Goal: Information Seeking & Learning: Understand process/instructions

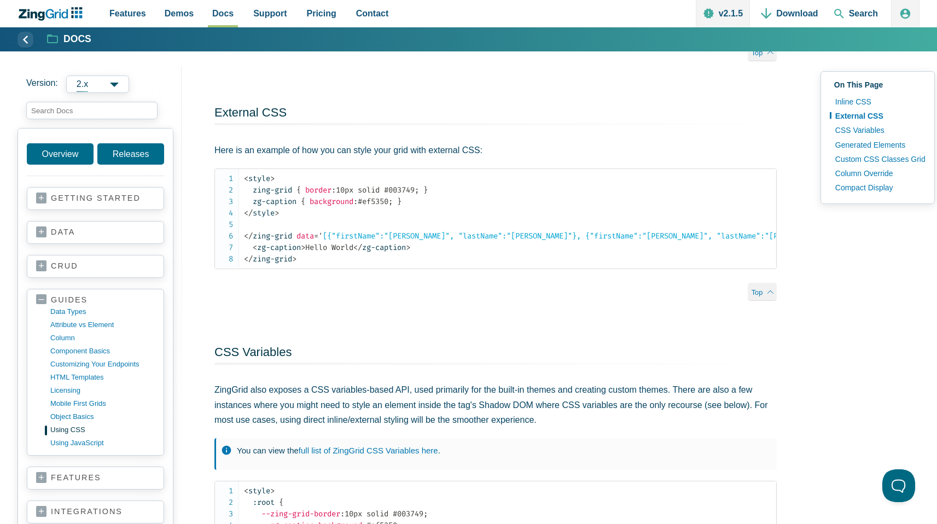
scroll to position [308, 0]
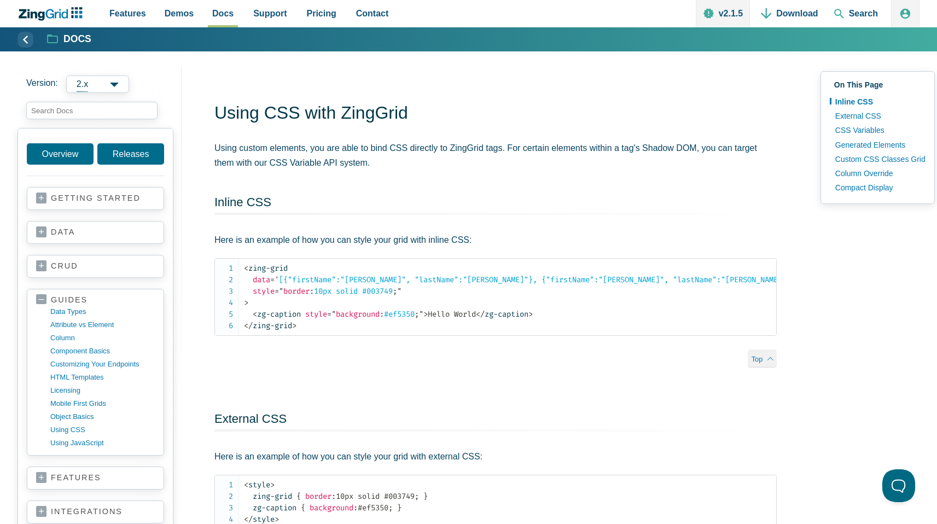
click at [119, 86] on span "2.x" at bounding box center [97, 83] width 63 height 17
click at [151, 71] on aside "Version: 2.x 2.x 1.x Overview Releases getting started your first grid data bas…" at bounding box center [99, 289] width 164 height 445
click at [108, 80] on span "2.x" at bounding box center [97, 83] width 63 height 17
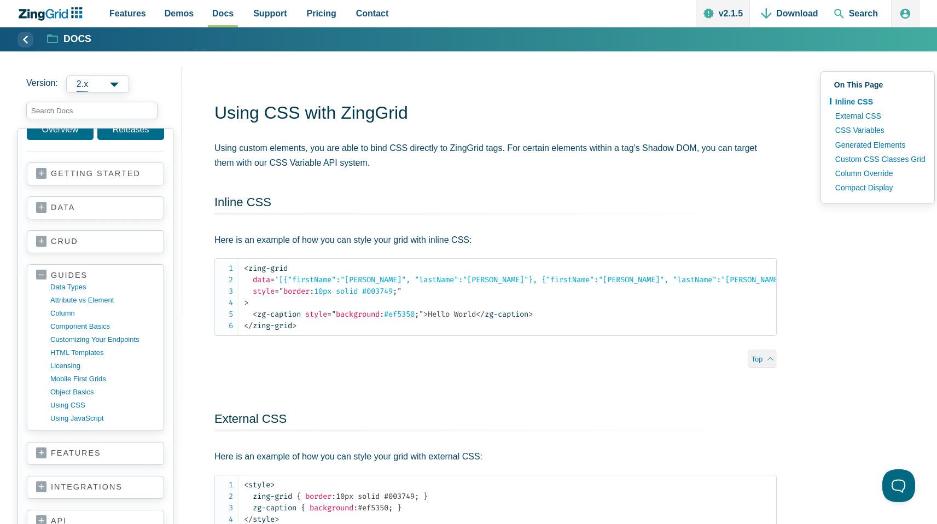
scroll to position [53, 0]
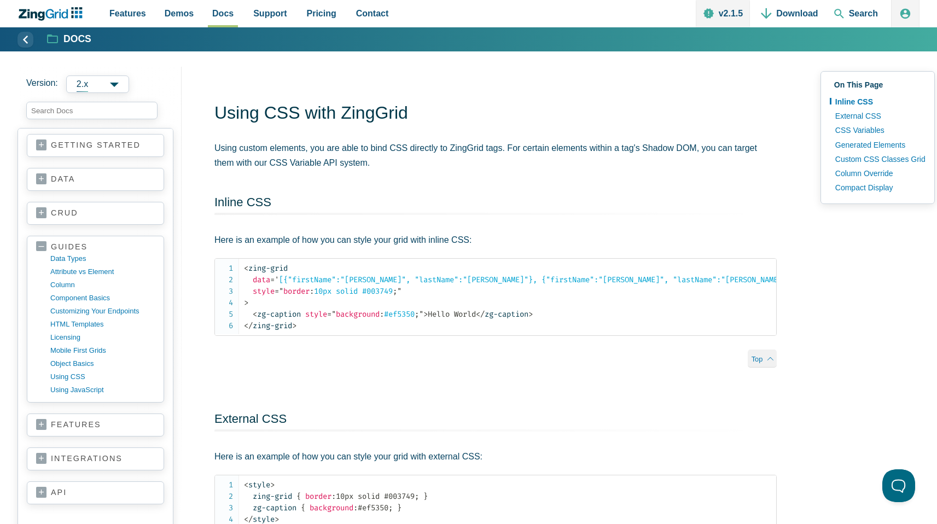
click at [21, 36] on span "App Content" at bounding box center [25, 40] width 16 height 16
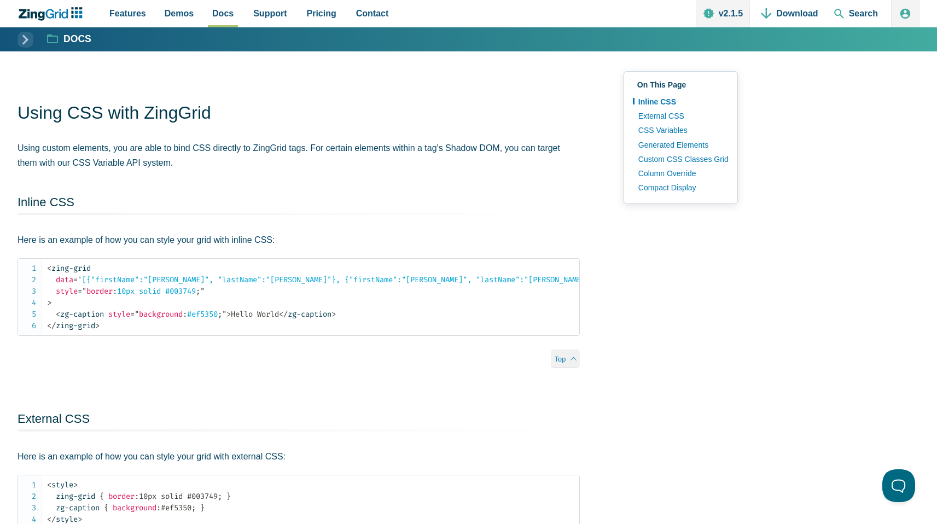
click at [21, 36] on span "App Content" at bounding box center [25, 40] width 16 height 16
